Goal: Information Seeking & Learning: Learn about a topic

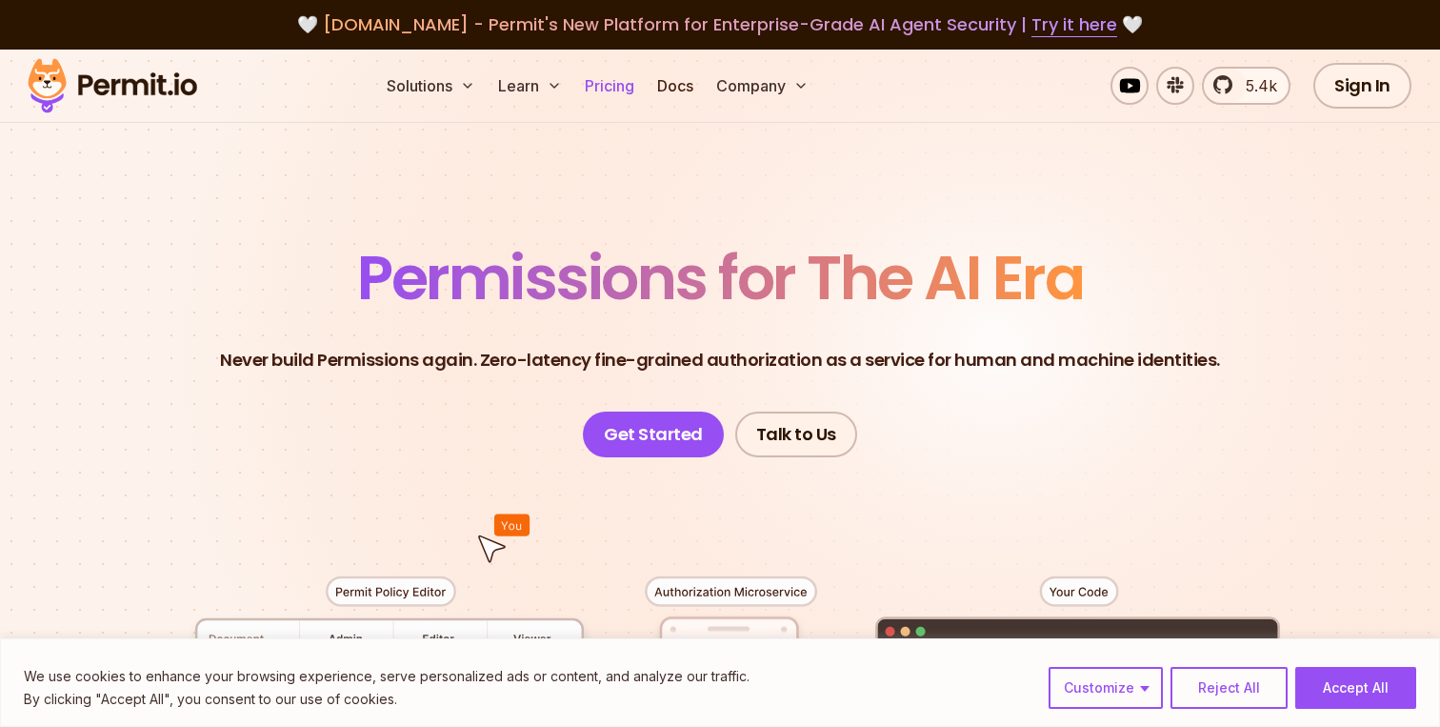
click at [620, 77] on link "Pricing" at bounding box center [609, 86] width 65 height 38
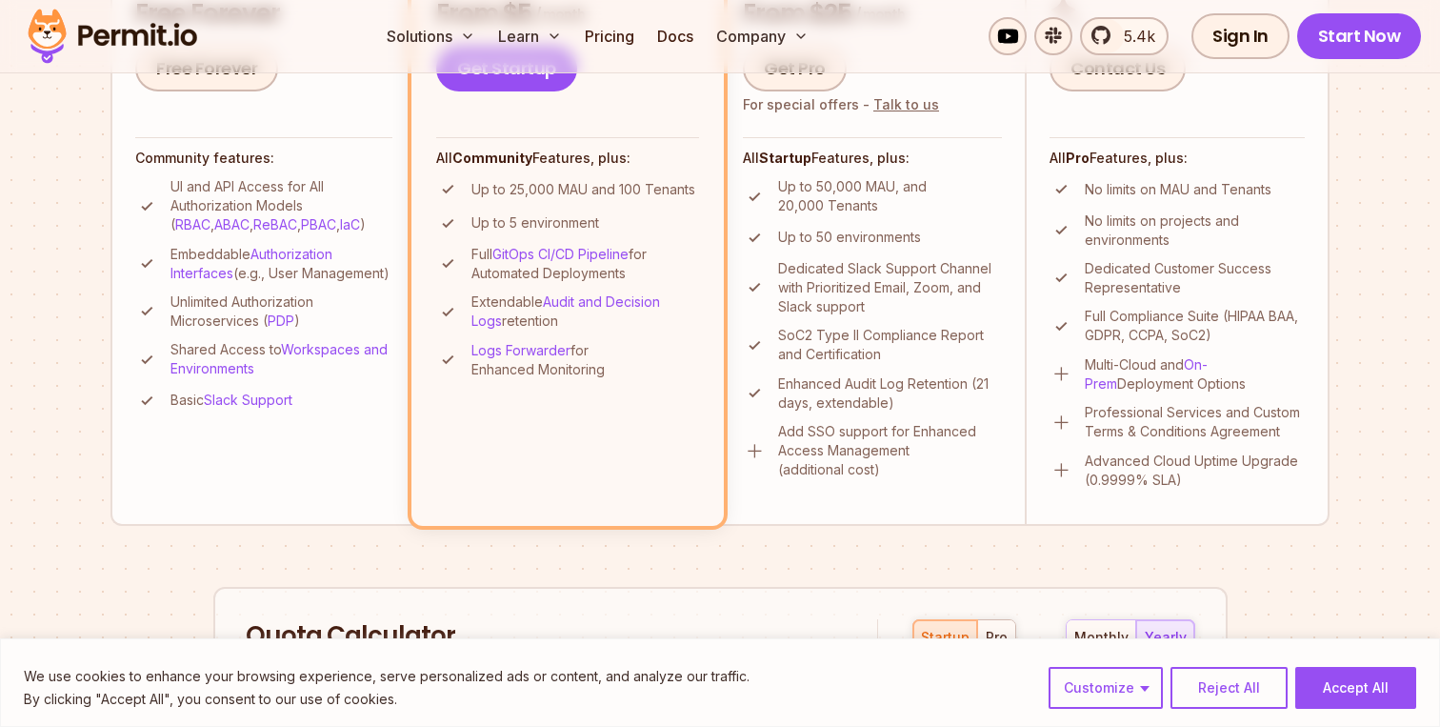
scroll to position [718, 0]
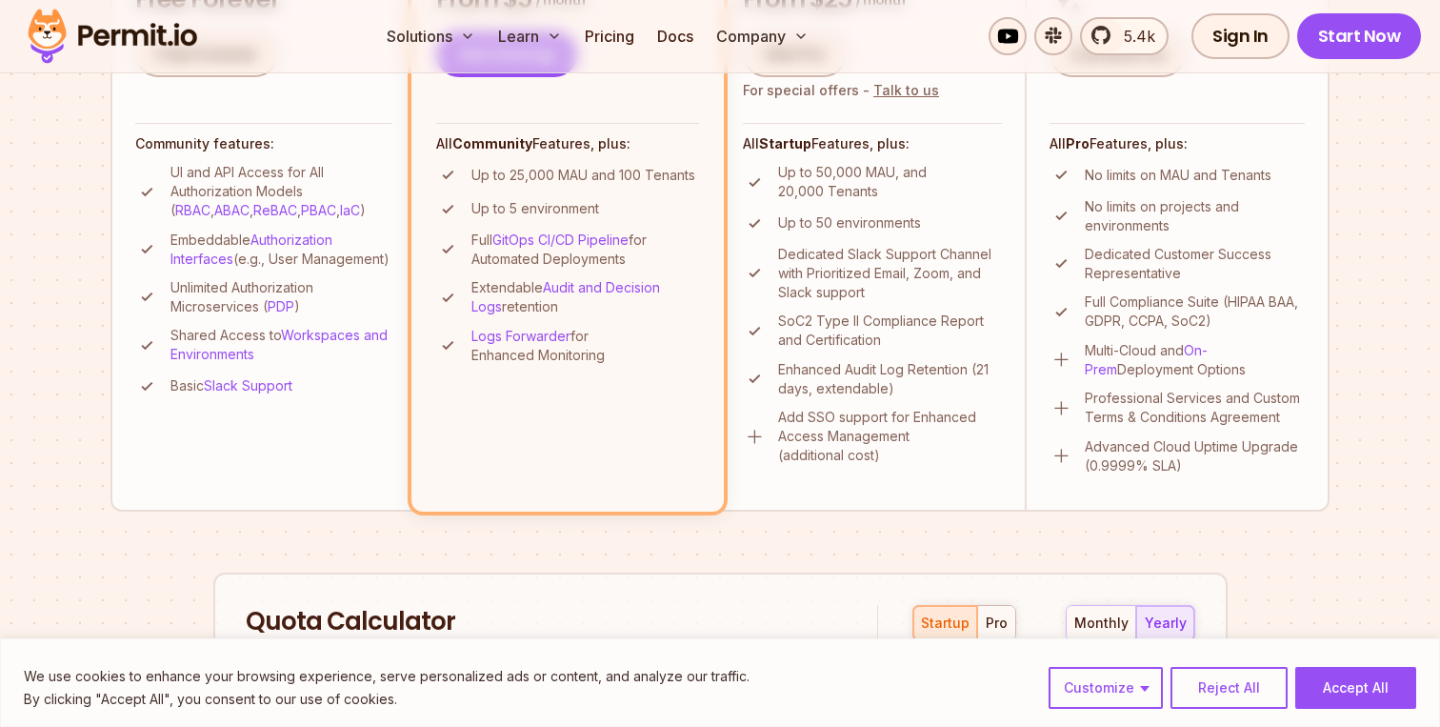
click at [861, 439] on p "Add SSO support for Enhanced Access Management (additional cost)" at bounding box center [890, 436] width 224 height 57
click at [845, 442] on p "Add SSO support for Enhanced Access Management (additional cost)" at bounding box center [890, 436] width 224 height 57
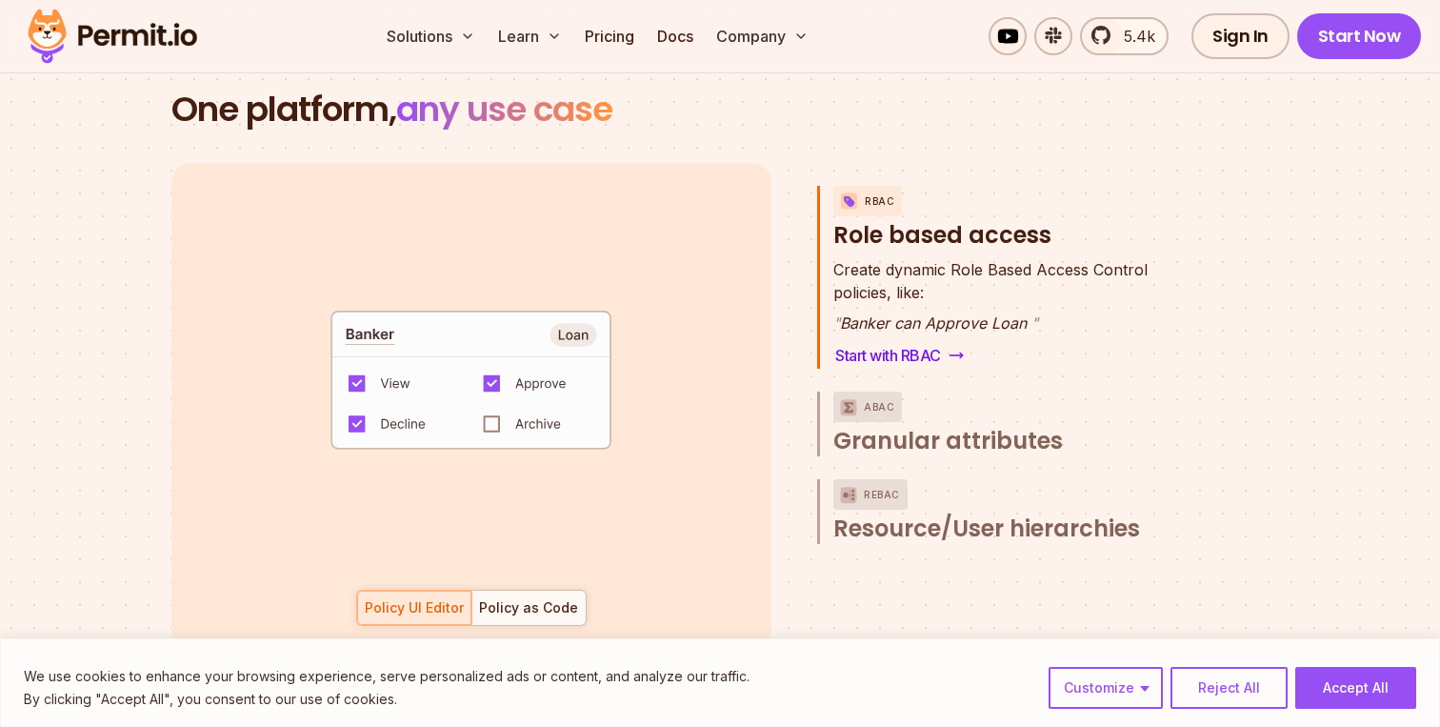
scroll to position [2744, 0]
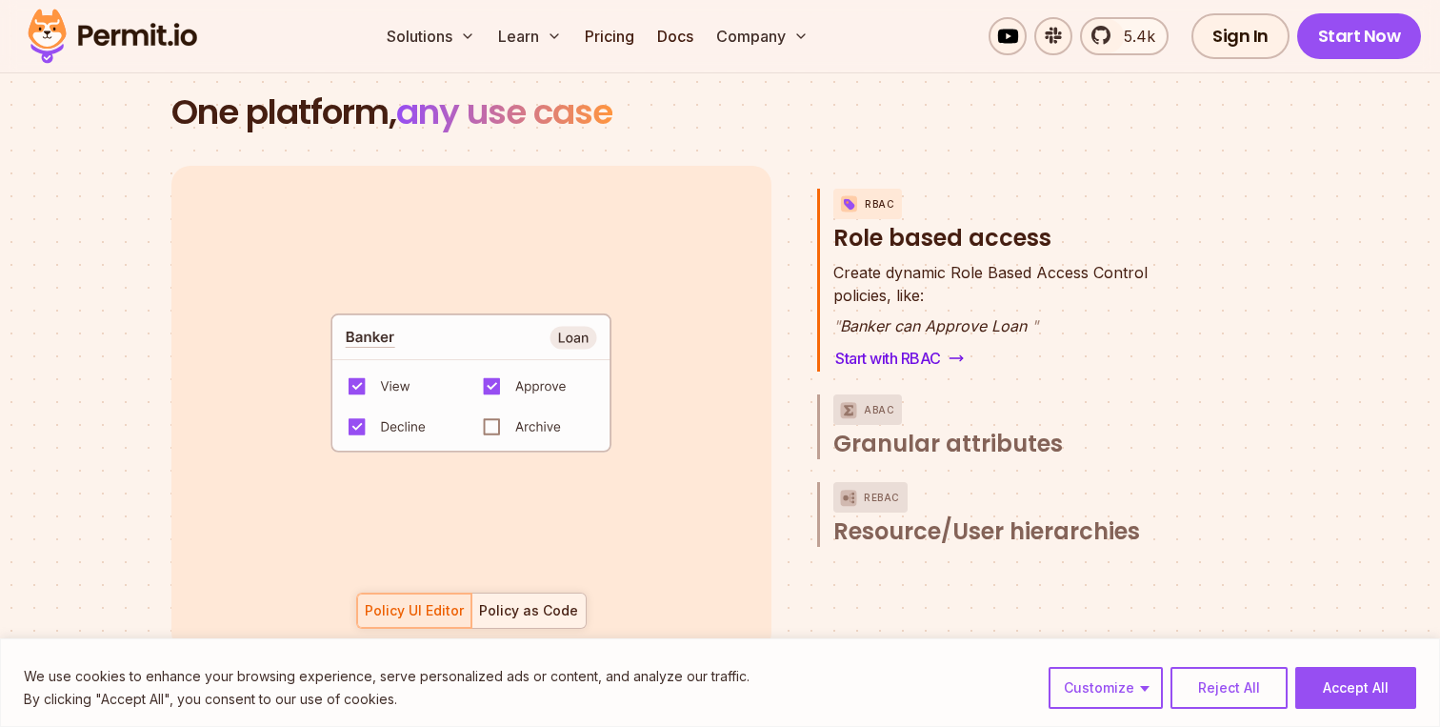
click at [513, 601] on div "Policy as Code" at bounding box center [528, 610] width 99 height 19
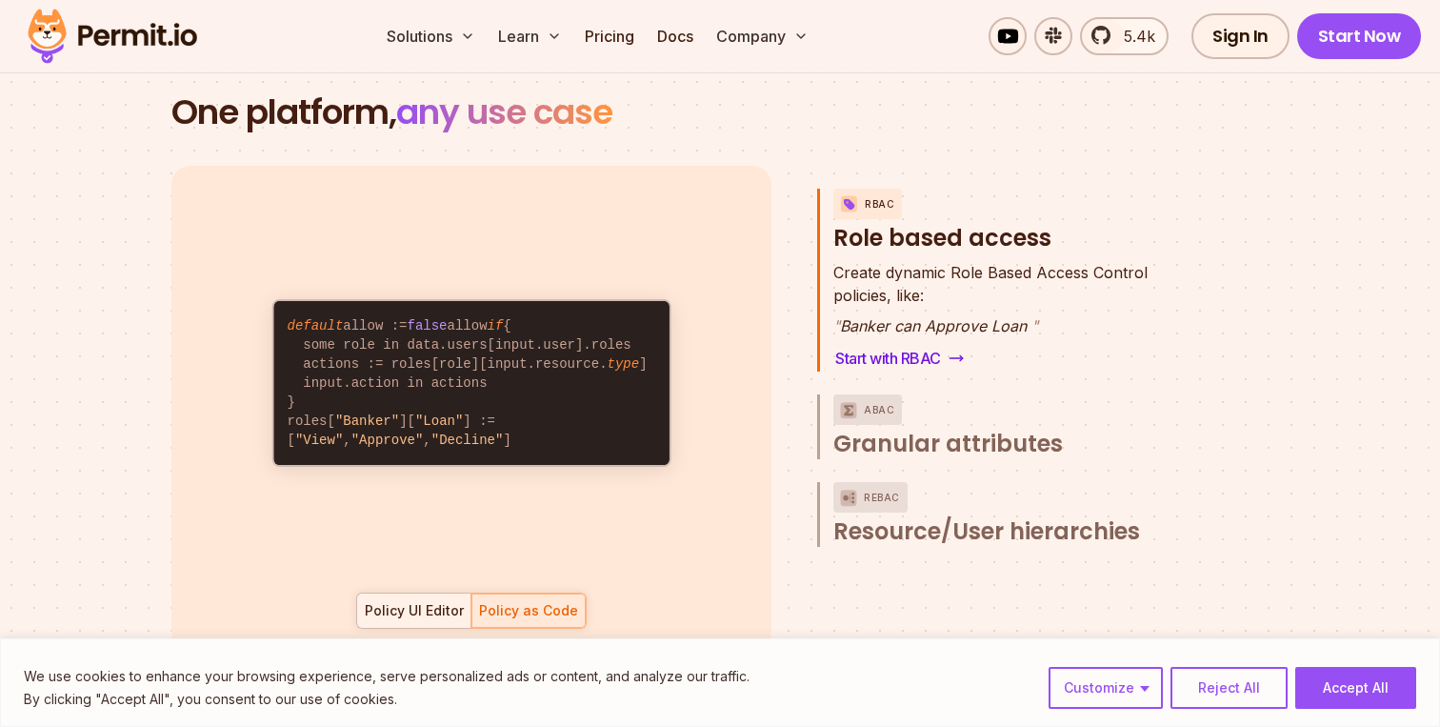
click at [427, 601] on div "Policy UI Editor" at bounding box center [414, 610] width 99 height 19
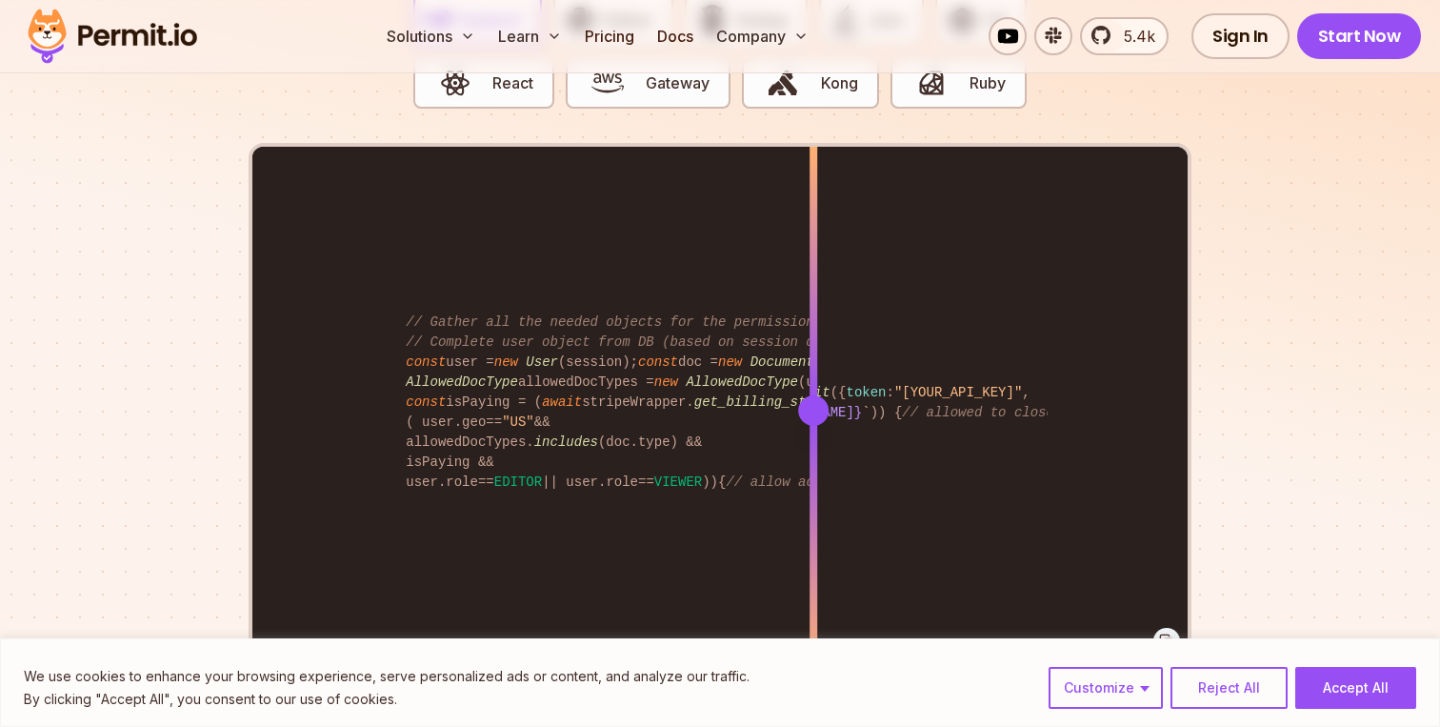
scroll to position [3876, 0]
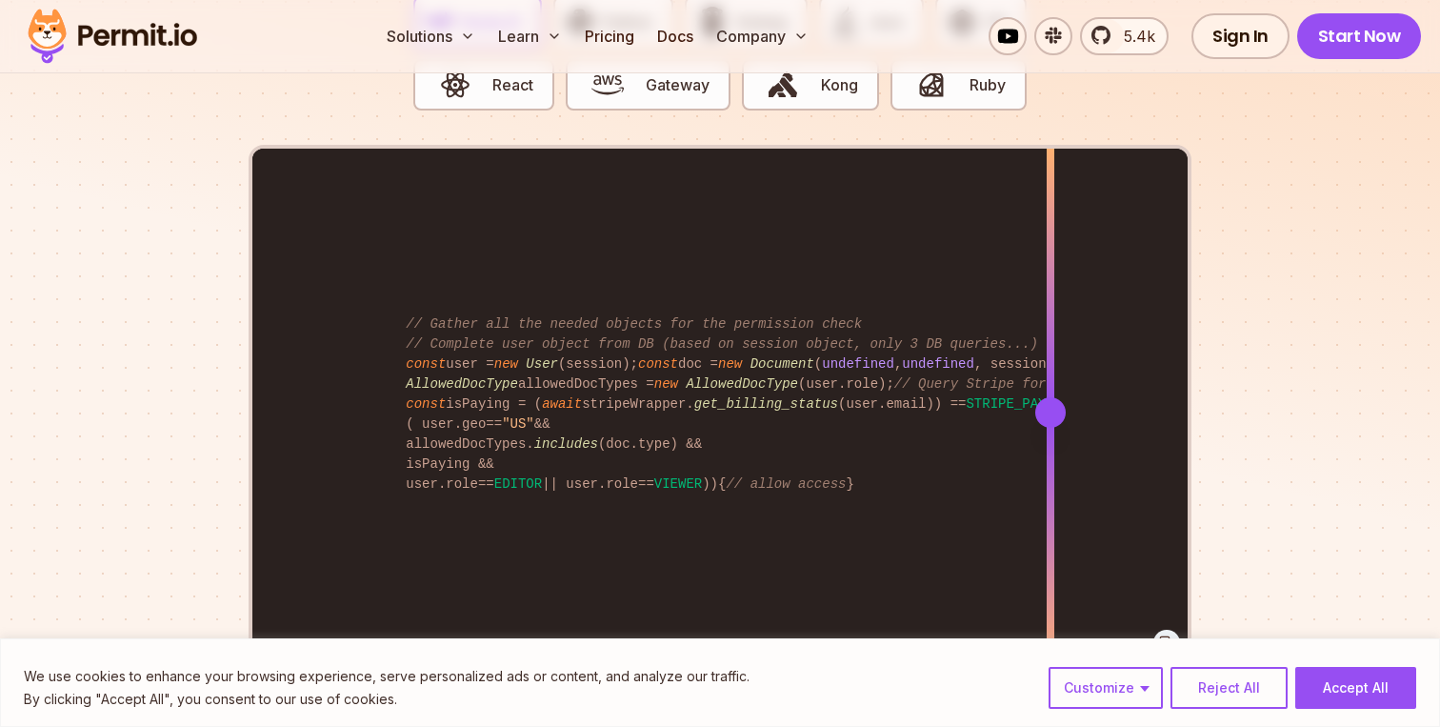
drag, startPoint x: 799, startPoint y: 374, endPoint x: 1049, endPoint y: 433, distance: 257.3
click at [1050, 439] on div "import { Permit } from "permitio" ; const permit = new Permit ({ token : "[YOUR…" at bounding box center [719, 412] width 935 height 526
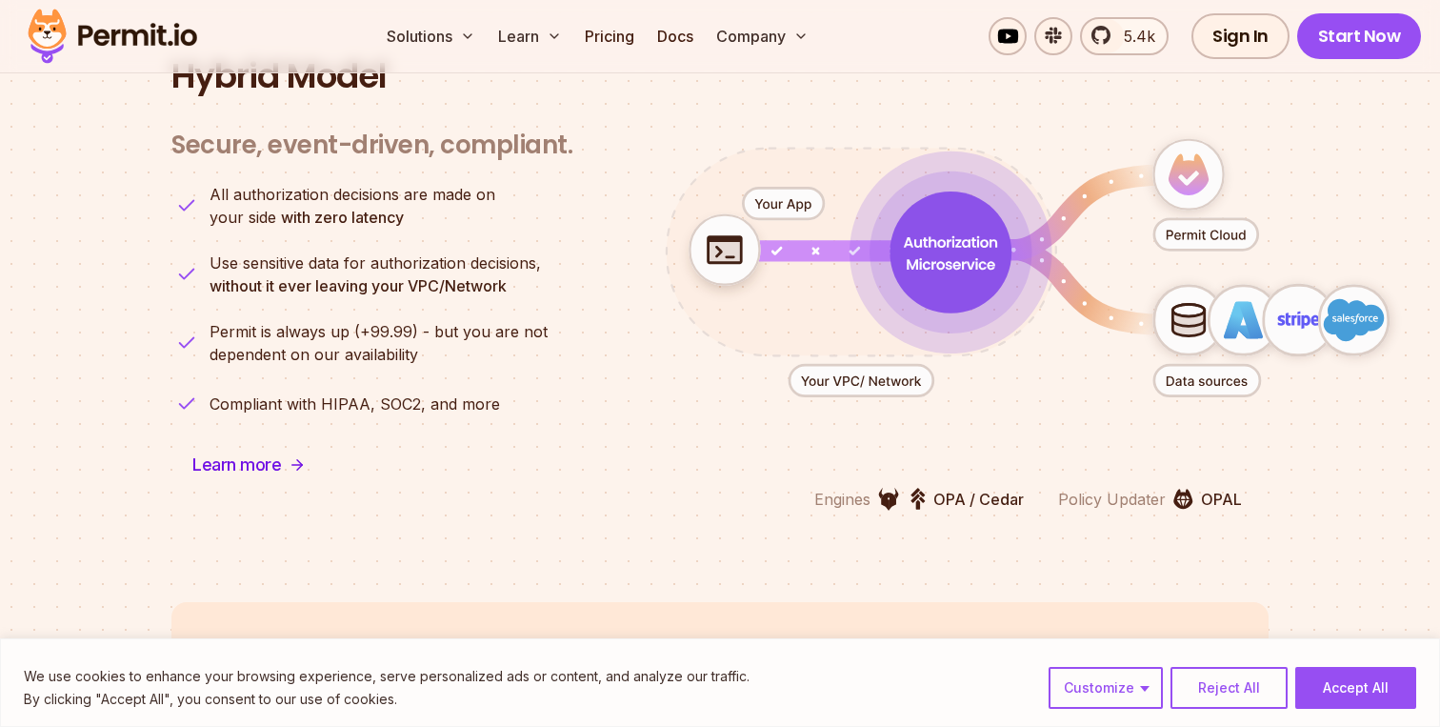
scroll to position [4760, 0]
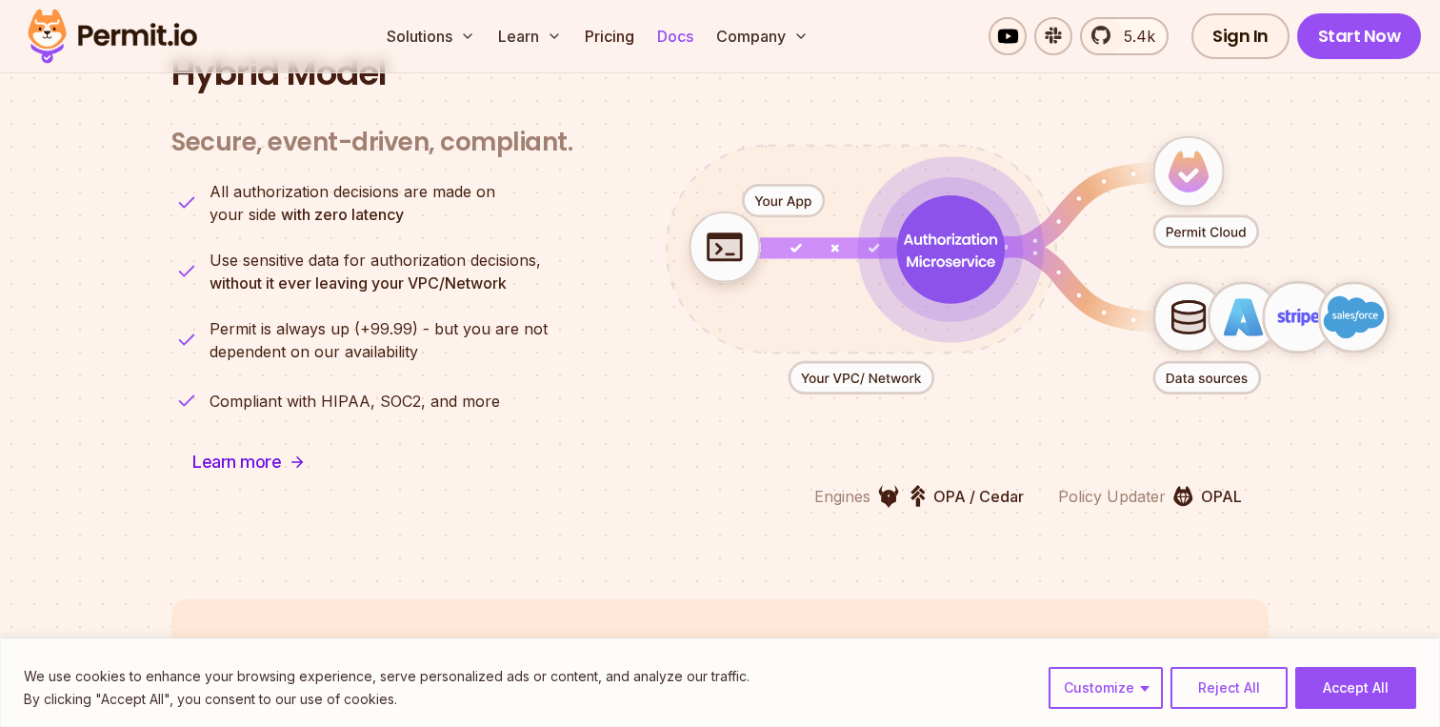
click at [671, 37] on link "Docs" at bounding box center [674, 36] width 51 height 38
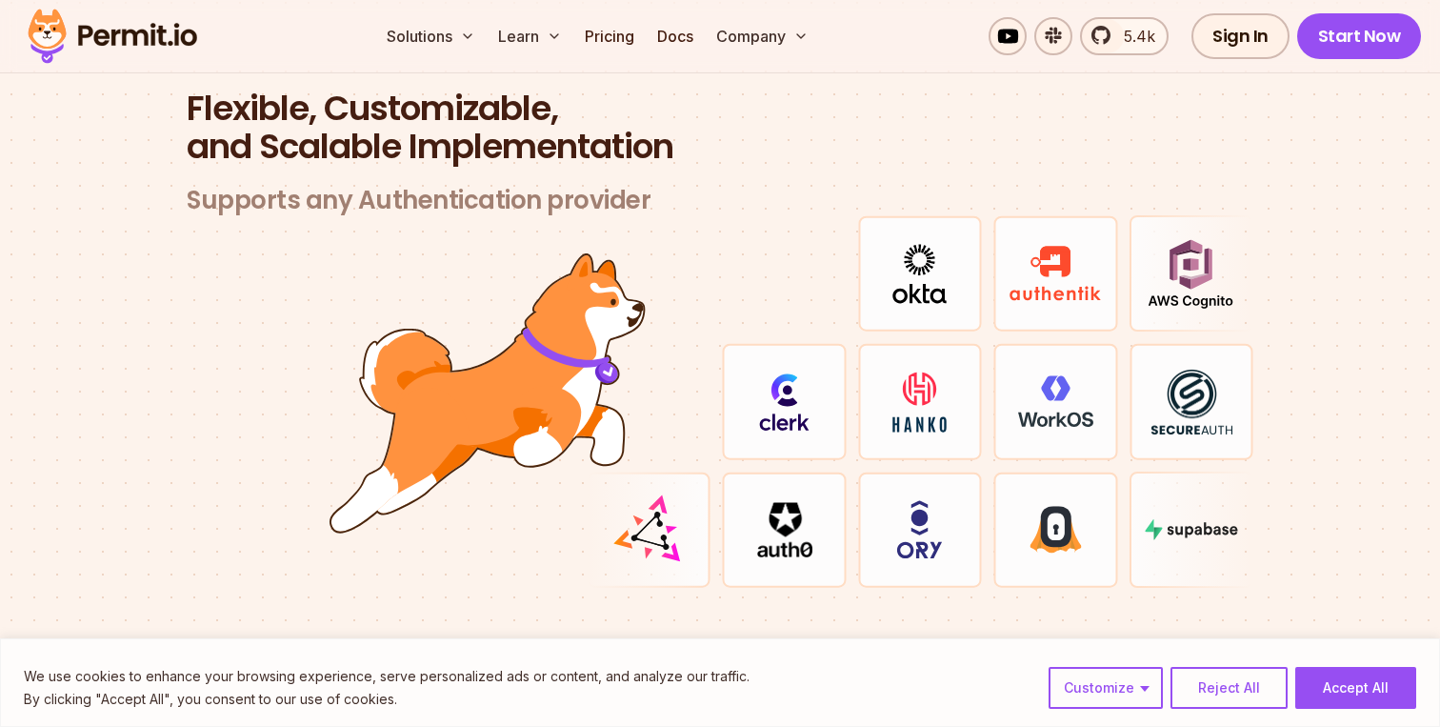
scroll to position [5640, 0]
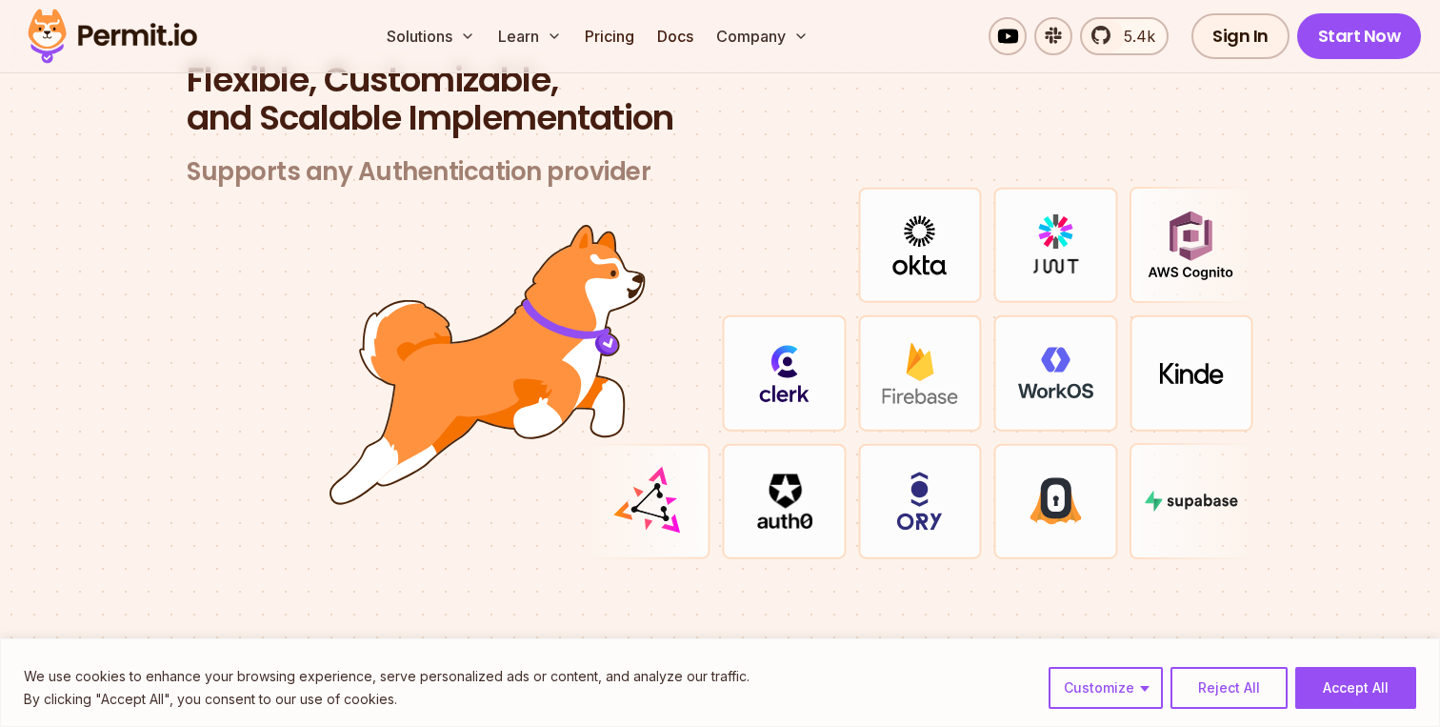
click at [1049, 480] on img at bounding box center [1055, 501] width 52 height 48
